Goal: Information Seeking & Learning: Understand process/instructions

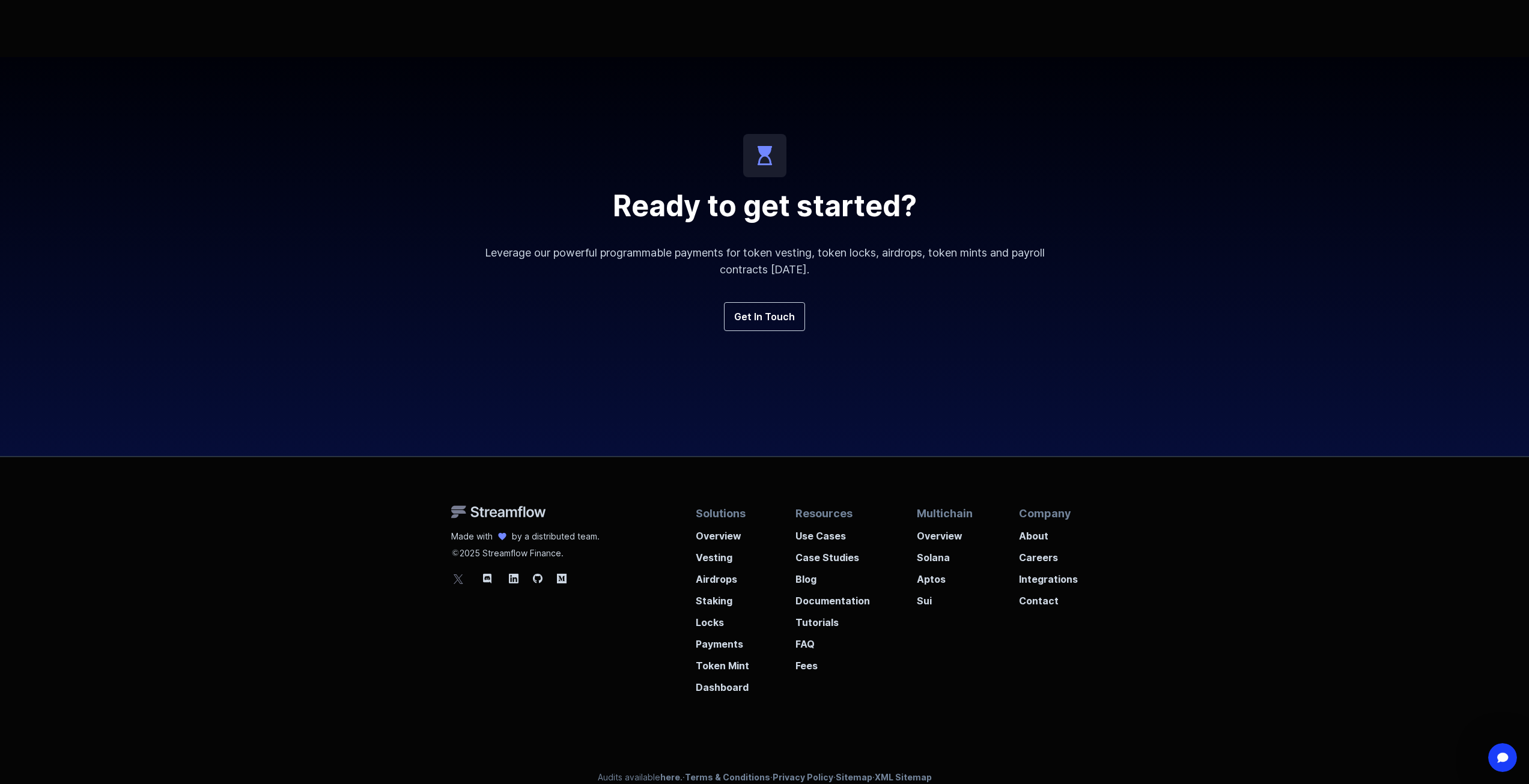
scroll to position [4223, 0]
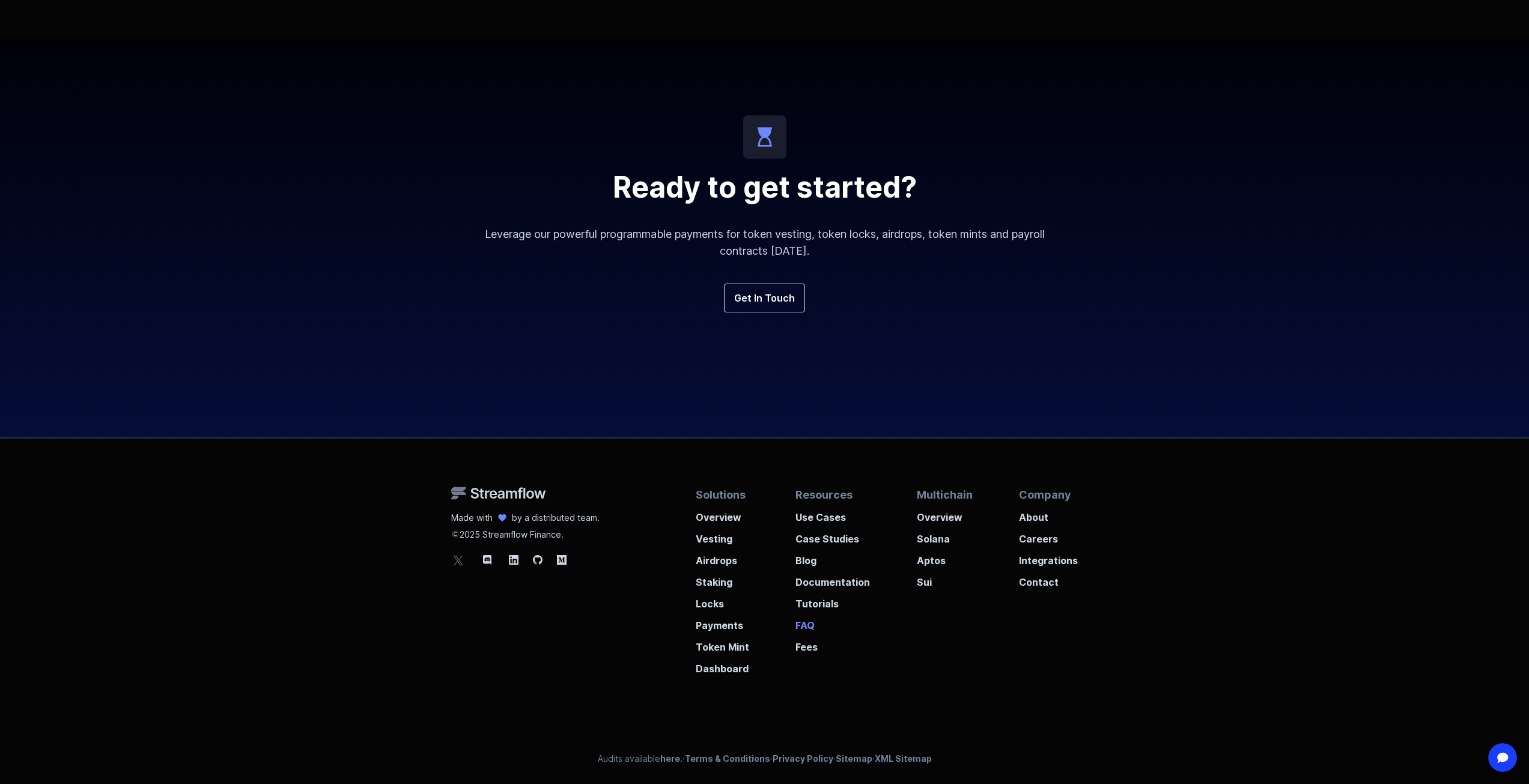
click at [814, 629] on p "FAQ" at bounding box center [833, 622] width 74 height 22
click at [717, 542] on p "Vesting" at bounding box center [722, 535] width 53 height 22
